Goal: Navigation & Orientation: Find specific page/section

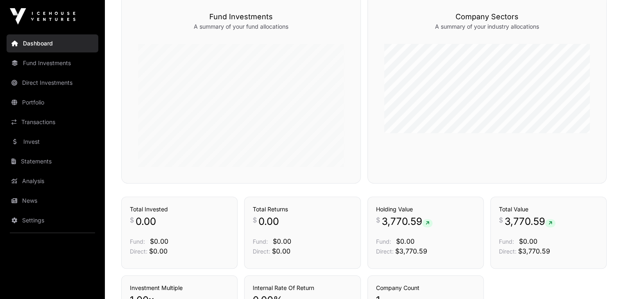
scroll to position [280, 0]
click at [604, 105] on div "Companies Company Sectors A summary of your industry allocations" at bounding box center [487, 89] width 240 height 189
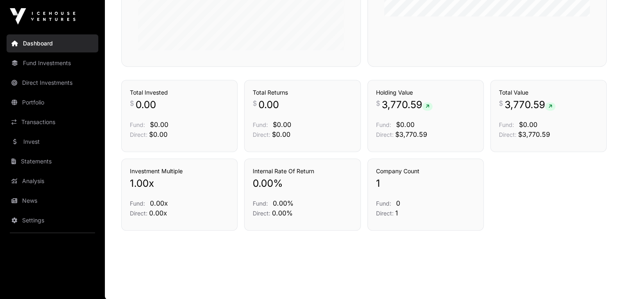
click at [69, 121] on link "Transactions" at bounding box center [53, 122] width 92 height 18
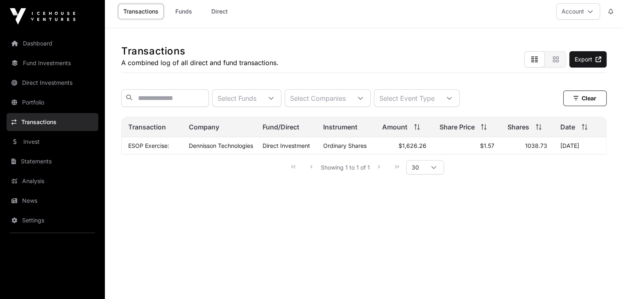
scroll to position [6, 0]
click at [531, 148] on span "1038.73" at bounding box center [536, 144] width 22 height 7
click at [45, 141] on link "Invest" at bounding box center [53, 142] width 92 height 18
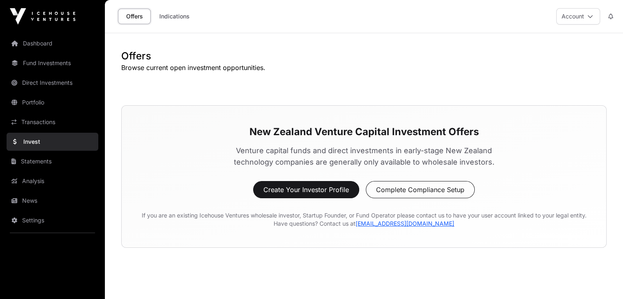
click at [47, 128] on link "Transactions" at bounding box center [53, 122] width 92 height 18
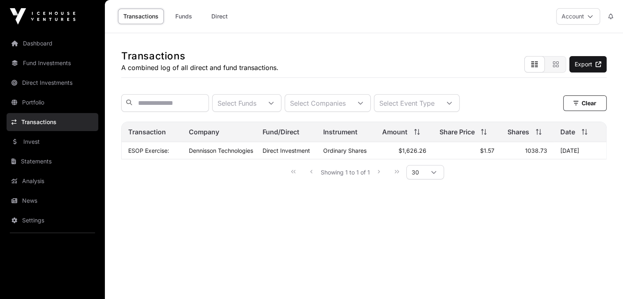
click at [59, 45] on link "Dashboard" at bounding box center [53, 43] width 92 height 18
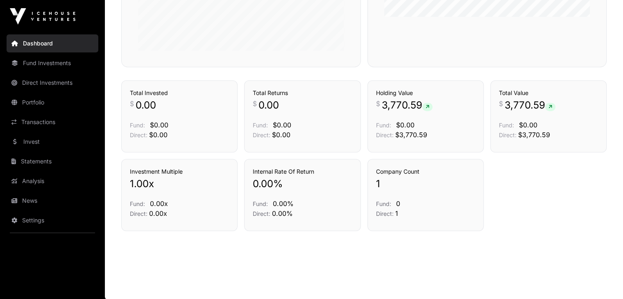
scroll to position [397, 0]
